Goal: Check status: Check status

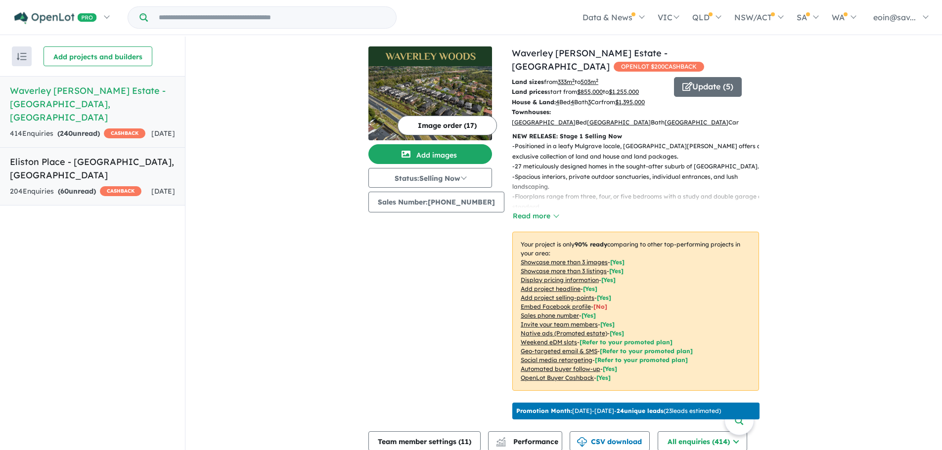
click at [113, 186] on div "204 Enquir ies ( 60 unread) CASHBACK" at bounding box center [75, 192] width 131 height 12
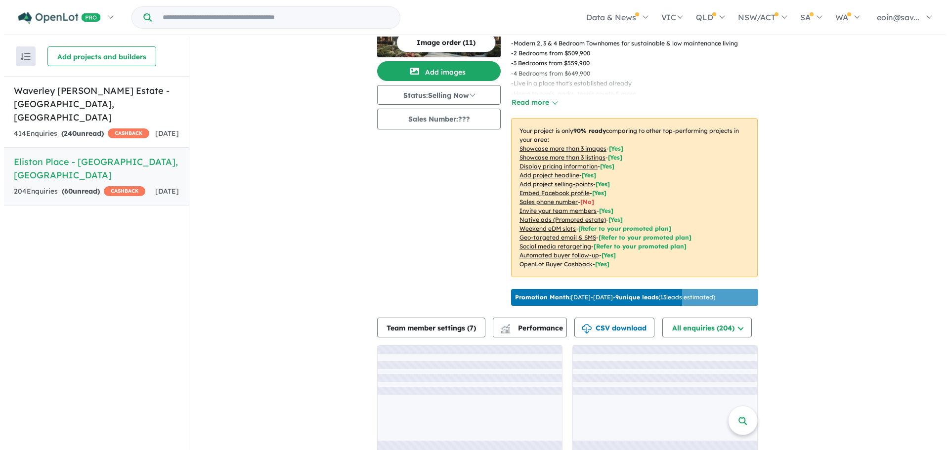
scroll to position [99, 0]
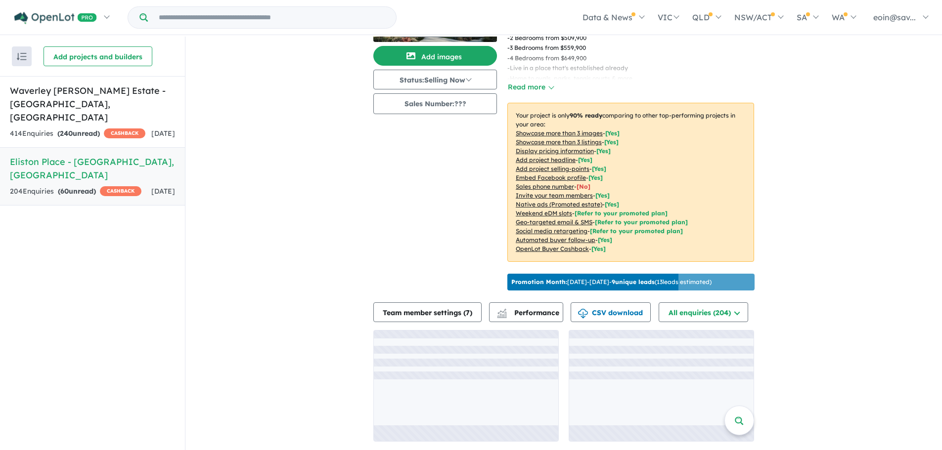
click at [519, 304] on div "View 2 projects in your account [GEOGRAPHIC_DATA] - [PERSON_NAME] OPENLOT $ 300…" at bounding box center [563, 195] width 381 height 514
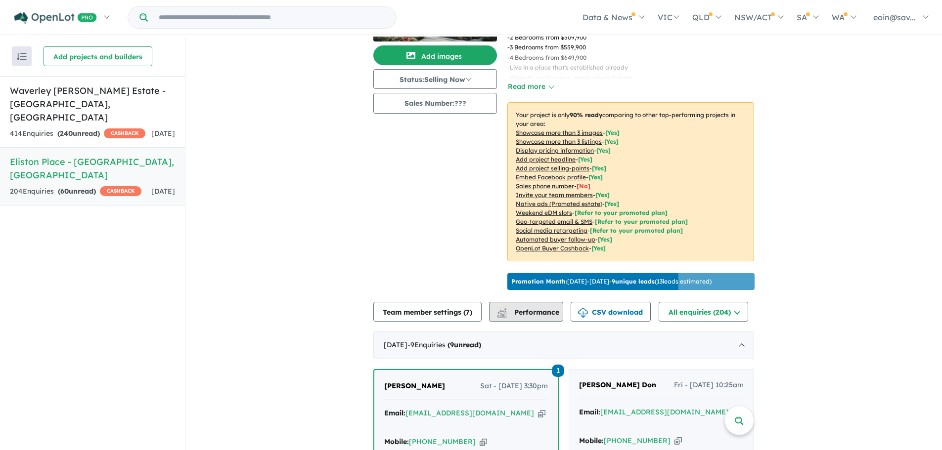
click at [519, 310] on button "Performance" at bounding box center [526, 312] width 74 height 20
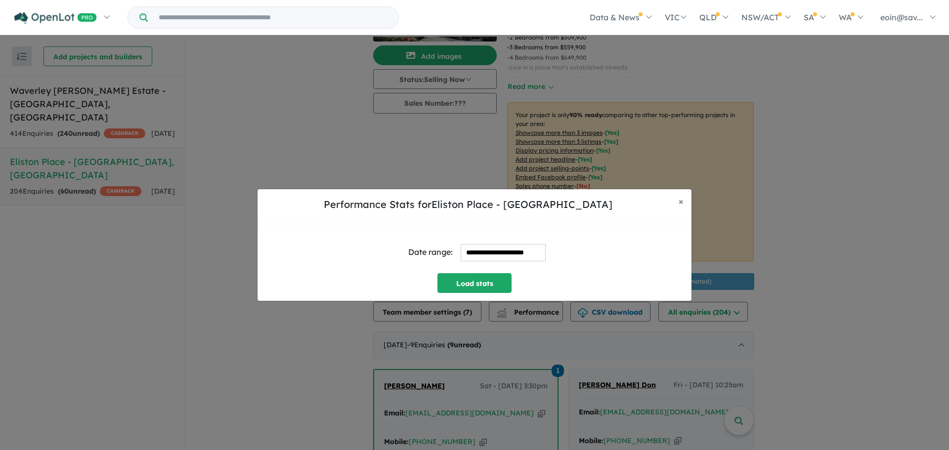
click at [504, 252] on input "**********" at bounding box center [503, 252] width 85 height 17
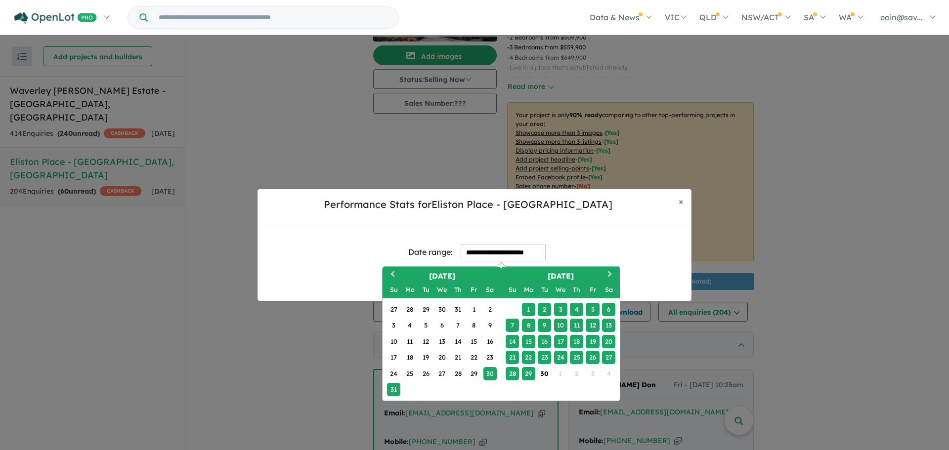
click at [527, 355] on div "22" at bounding box center [528, 357] width 13 height 13
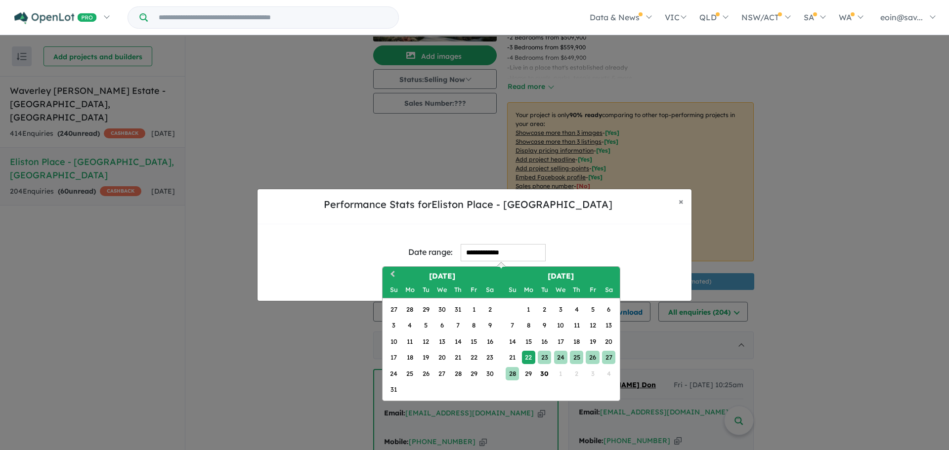
click at [513, 373] on div "28" at bounding box center [512, 373] width 13 height 13
type input "**********"
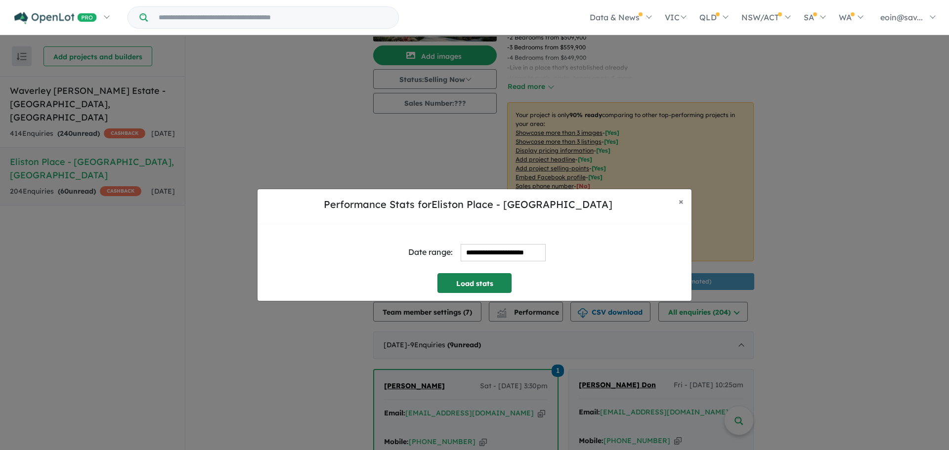
click at [471, 288] on button "Load stats" at bounding box center [474, 283] width 74 height 20
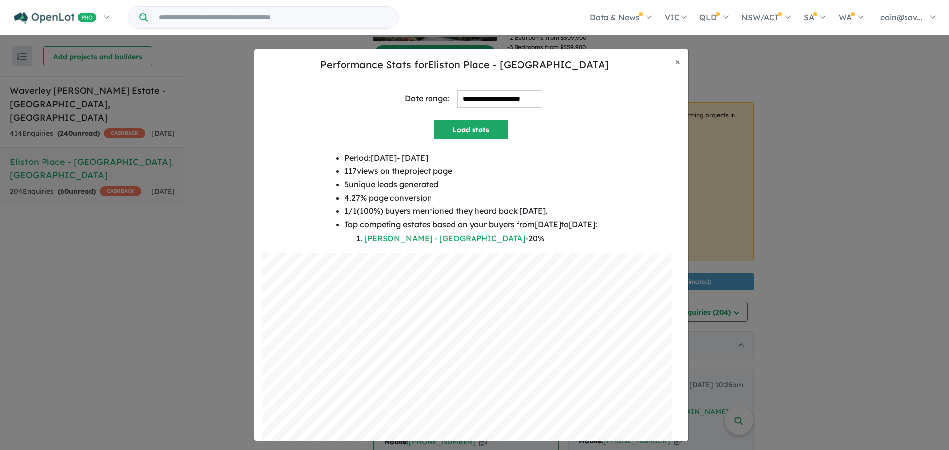
scroll to position [0, 0]
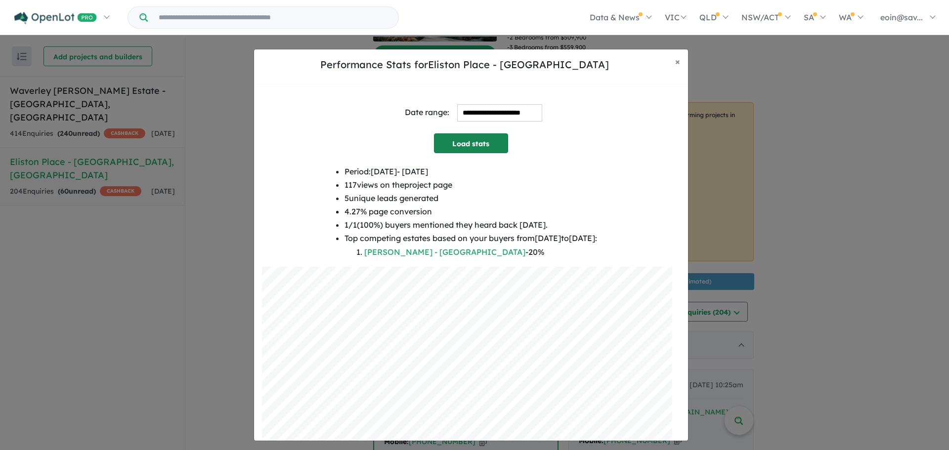
click at [466, 145] on button "Load stats" at bounding box center [471, 143] width 74 height 20
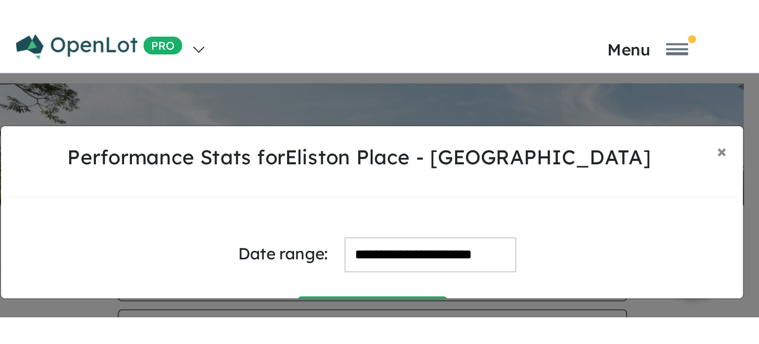
scroll to position [99, 0]
